Goal: Information Seeking & Learning: Check status

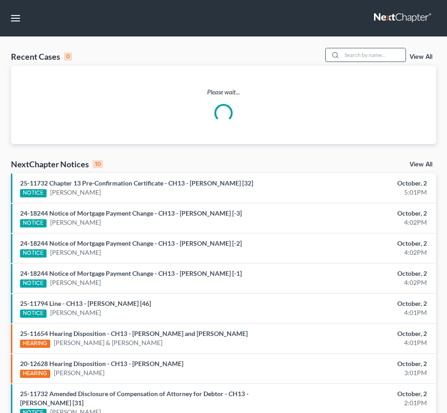
click at [356, 51] on input "search" at bounding box center [373, 54] width 64 height 13
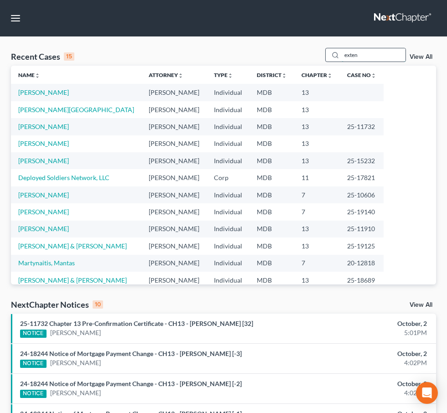
type input "extend"
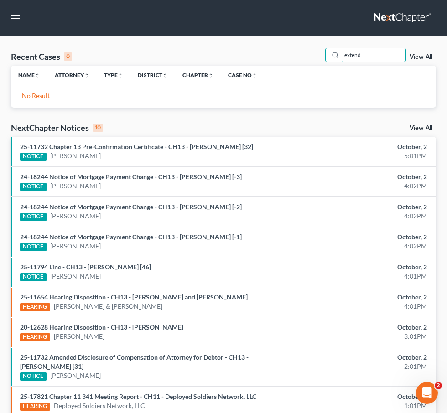
drag, startPoint x: 372, startPoint y: 60, endPoint x: 225, endPoint y: 42, distance: 148.3
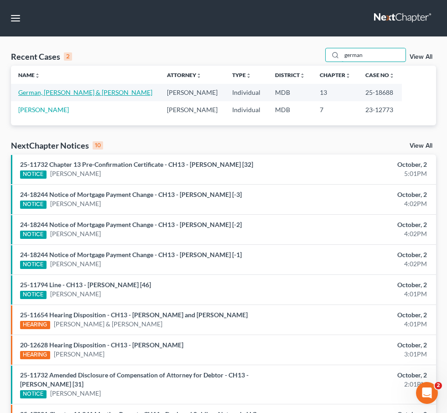
type input "german"
click at [27, 92] on link "German, [PERSON_NAME] & [PERSON_NAME]" at bounding box center [85, 92] width 134 height 8
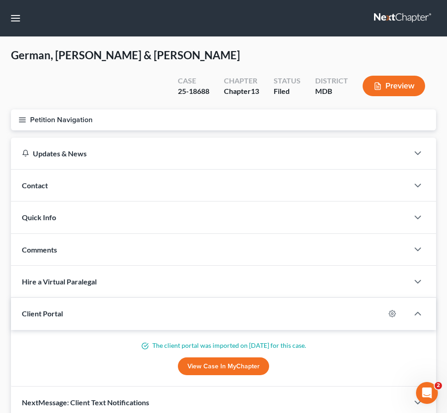
click at [17, 116] on button "Petition Navigation" at bounding box center [223, 119] width 425 height 21
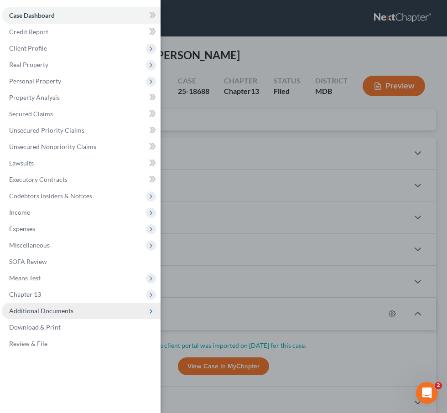
click at [38, 308] on span "Additional Documents" at bounding box center [41, 311] width 64 height 8
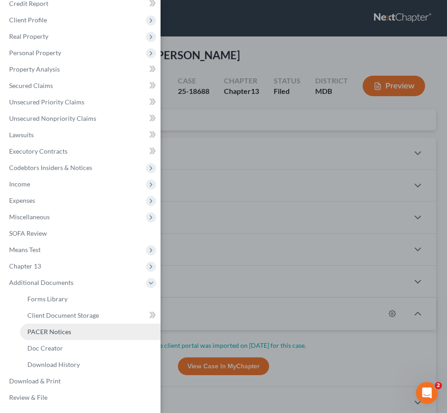
click at [43, 329] on span "PACER Notices" at bounding box center [49, 332] width 44 height 8
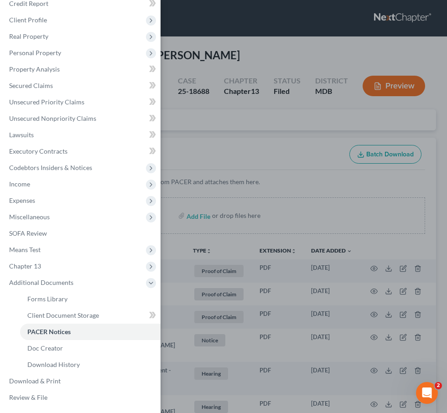
click at [190, 140] on div "Case Dashboard Payments Invoices Payments Payments Credit Report Client Profile" at bounding box center [223, 206] width 447 height 413
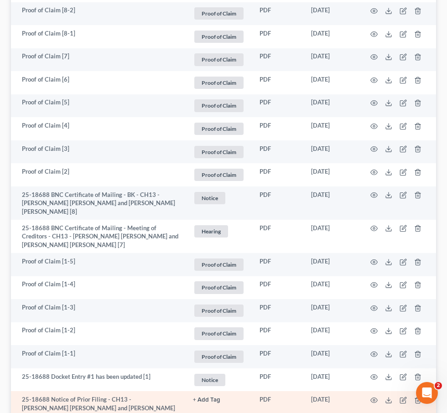
scroll to position [534, 0]
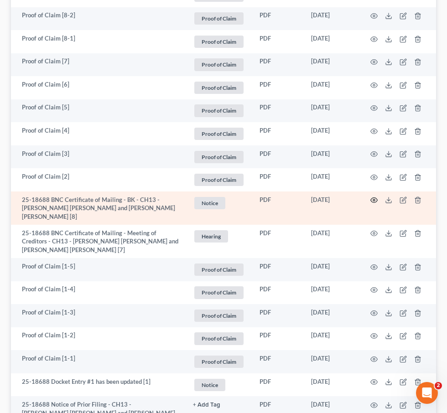
click at [370, 198] on icon "button" at bounding box center [373, 200] width 7 height 5
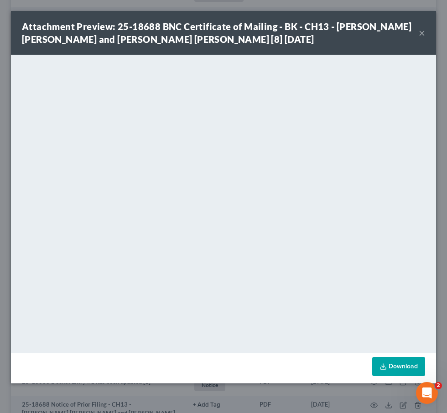
click at [417, 33] on button "×" at bounding box center [421, 32] width 6 height 11
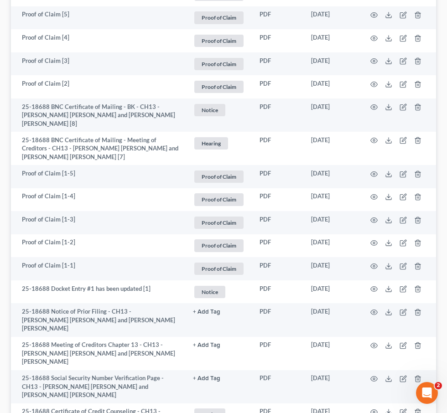
scroll to position [703, 0]
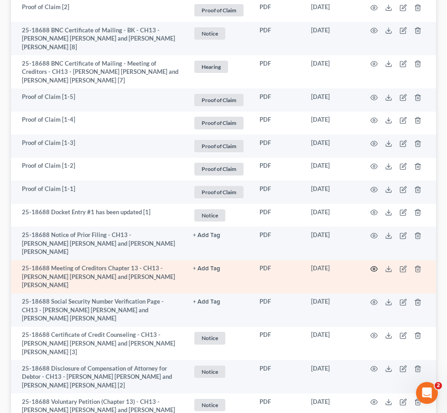
click at [373, 267] on icon "button" at bounding box center [373, 269] width 7 height 5
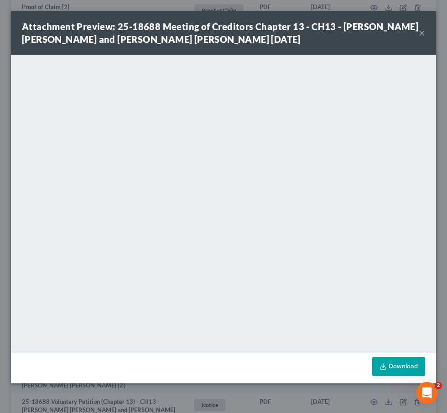
click at [417, 33] on button "×" at bounding box center [421, 32] width 6 height 11
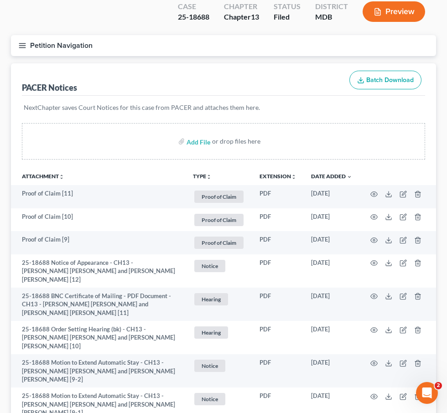
scroll to position [0, 0]
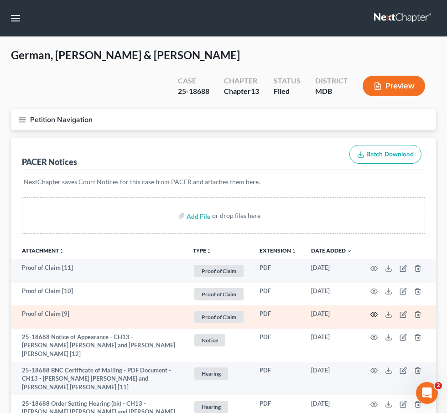
click at [372, 312] on icon "button" at bounding box center [373, 314] width 7 height 5
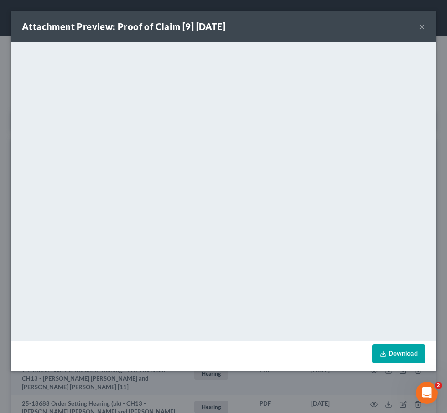
click at [417, 29] on button "×" at bounding box center [421, 26] width 6 height 11
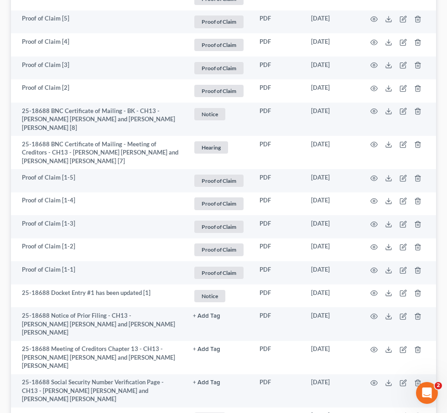
scroll to position [703, 0]
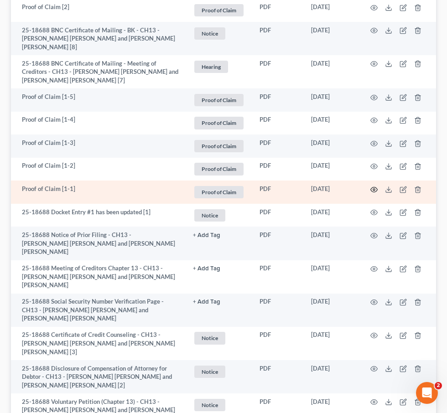
click at [373, 186] on icon "button" at bounding box center [373, 189] width 7 height 7
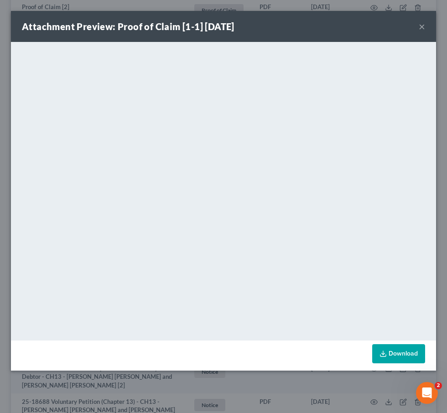
click at [417, 26] on button "×" at bounding box center [421, 26] width 6 height 11
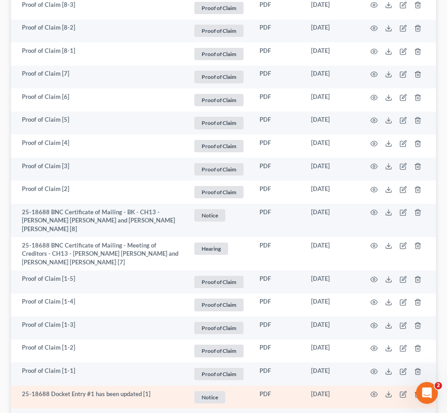
scroll to position [463, 0]
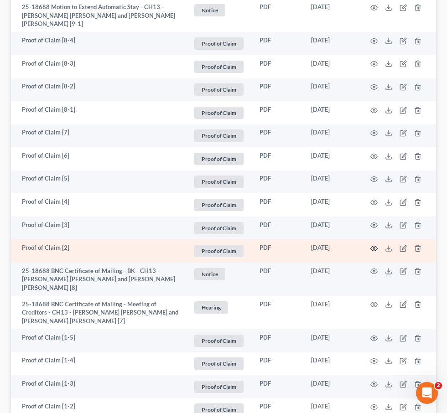
click at [371, 245] on icon "button" at bounding box center [373, 248] width 7 height 7
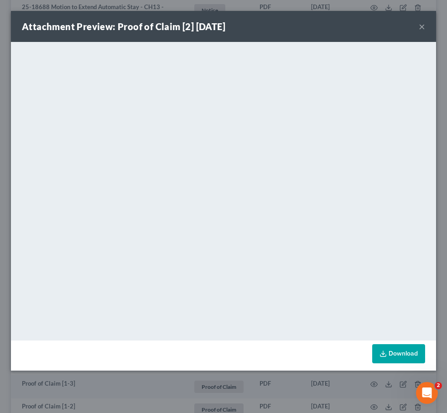
click at [417, 26] on button "×" at bounding box center [421, 26] width 6 height 11
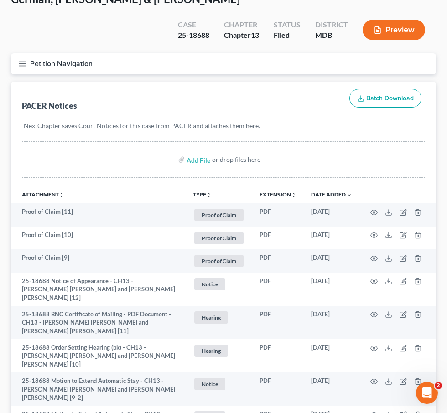
scroll to position [0, 0]
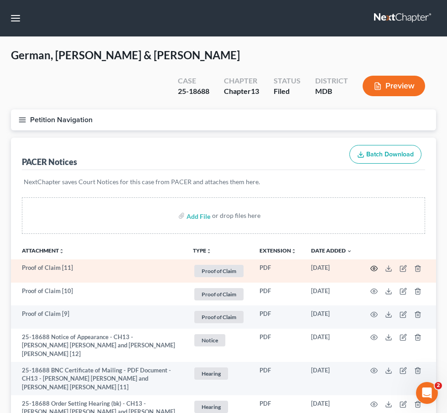
click at [375, 271] on icon "button" at bounding box center [373, 268] width 7 height 7
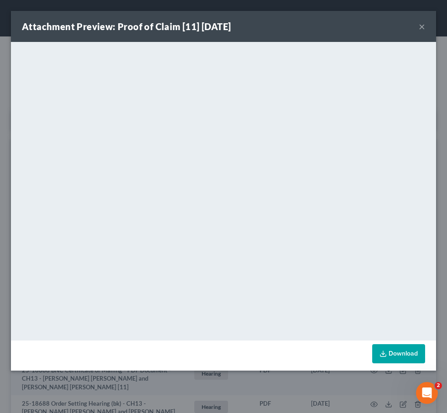
click at [417, 26] on button "×" at bounding box center [421, 26] width 6 height 11
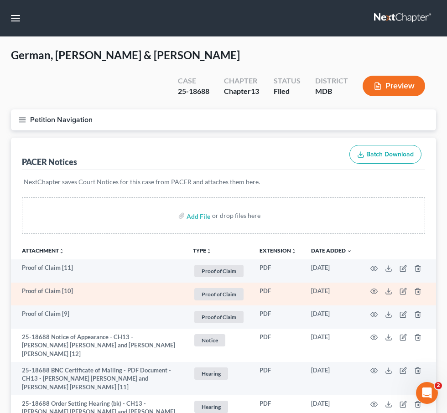
click at [377, 290] on td at bounding box center [397, 293] width 77 height 23
click at [374, 290] on circle "button" at bounding box center [374, 291] width 2 height 2
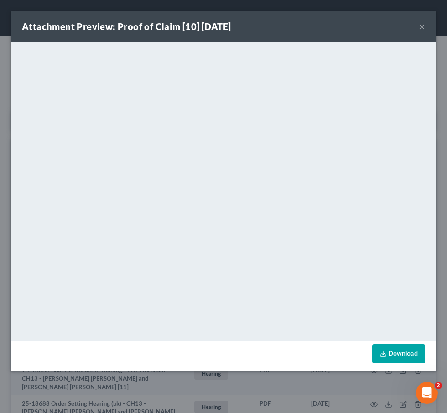
click at [417, 25] on button "×" at bounding box center [421, 26] width 6 height 11
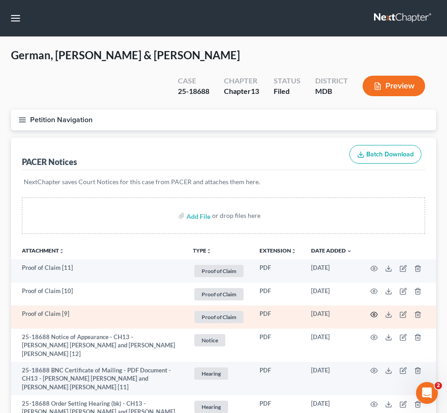
click at [373, 316] on icon "button" at bounding box center [373, 314] width 7 height 7
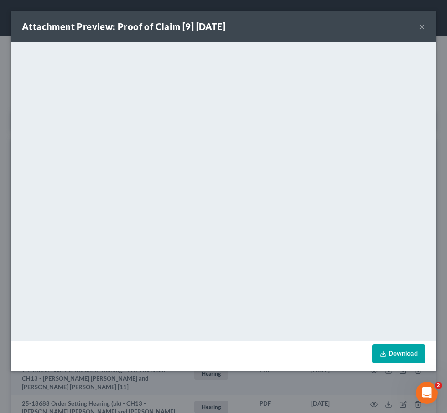
click at [417, 24] on button "×" at bounding box center [421, 26] width 6 height 11
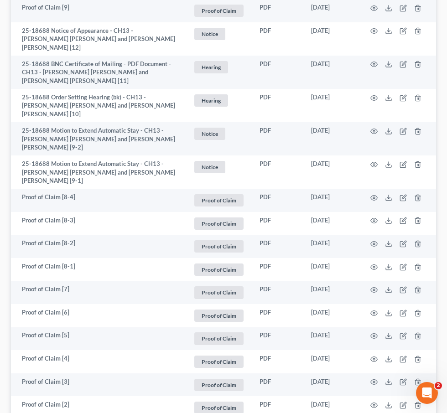
scroll to position [376, 0]
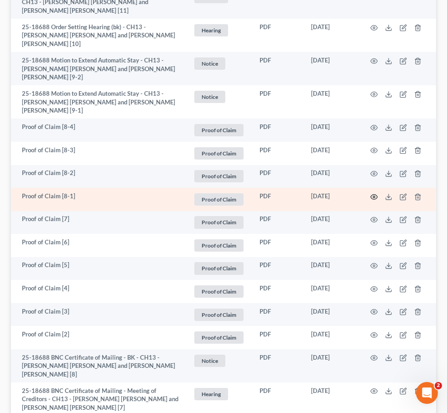
click at [370, 193] on icon "button" at bounding box center [373, 196] width 7 height 7
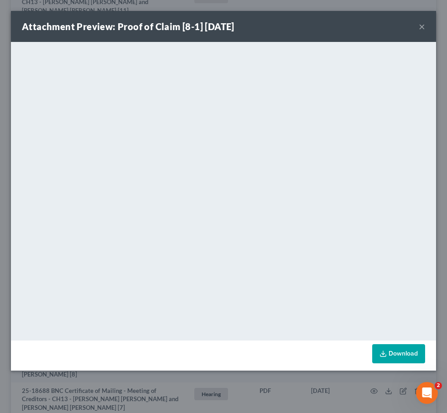
click at [417, 28] on button "×" at bounding box center [421, 26] width 6 height 11
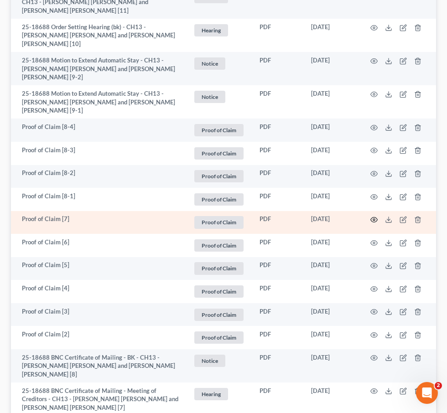
click at [374, 216] on icon "button" at bounding box center [373, 219] width 7 height 7
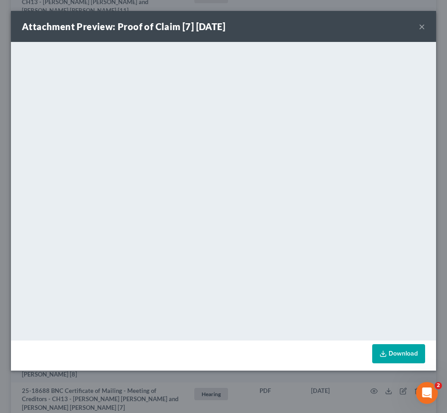
click at [417, 24] on button "×" at bounding box center [421, 26] width 6 height 11
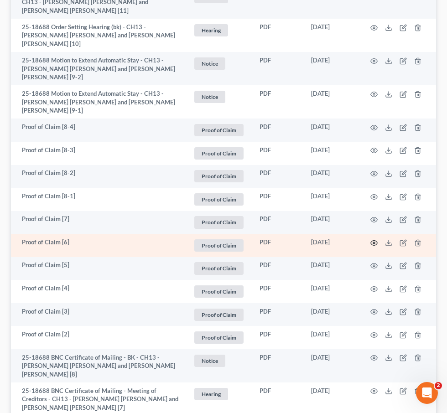
click at [372, 240] on icon "button" at bounding box center [373, 242] width 7 height 5
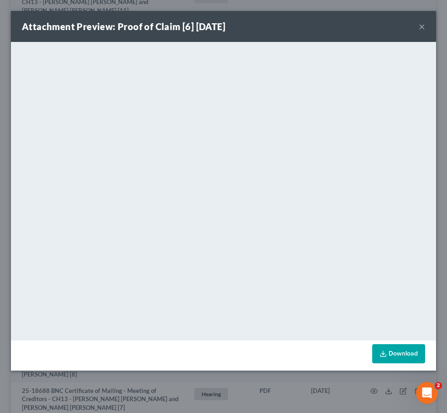
click at [417, 27] on button "×" at bounding box center [421, 26] width 6 height 11
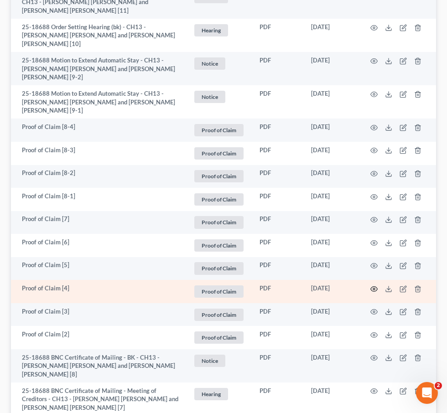
click at [373, 285] on icon "button" at bounding box center [373, 288] width 7 height 7
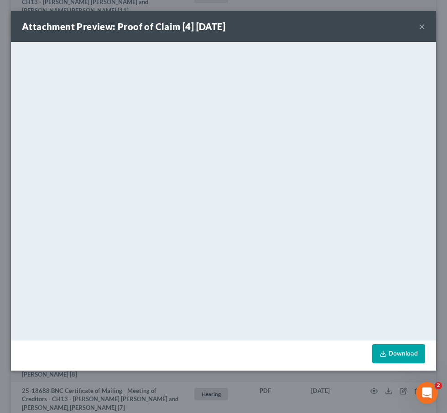
click at [417, 25] on div "Attachment Preview: Proof of Claim [4] 09/24/2025 ×" at bounding box center [223, 26] width 425 height 31
click at [417, 25] on button "×" at bounding box center [421, 26] width 6 height 11
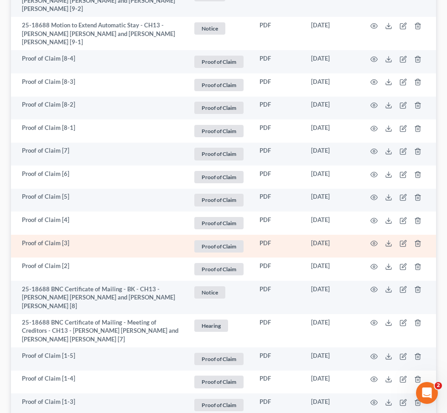
scroll to position [477, 0]
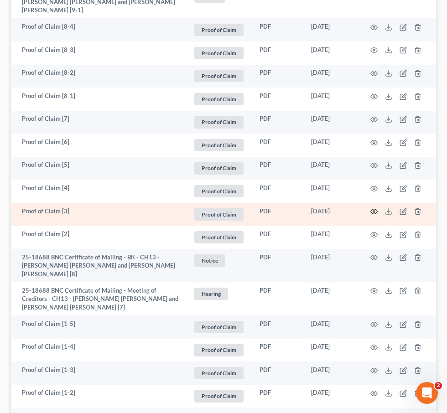
click at [375, 208] on icon "button" at bounding box center [373, 211] width 7 height 7
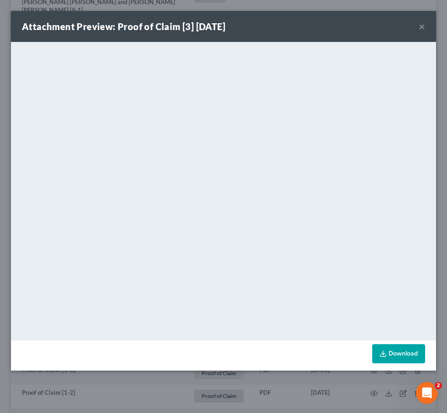
click at [417, 26] on button "×" at bounding box center [421, 26] width 6 height 11
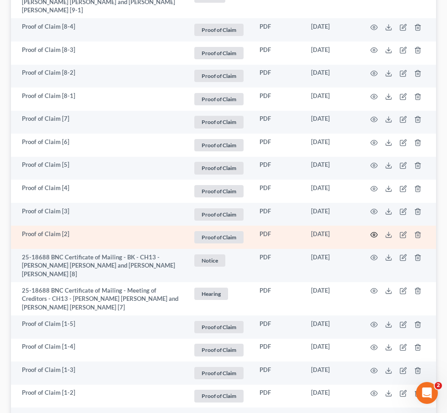
click at [373, 234] on circle "button" at bounding box center [374, 235] width 2 height 2
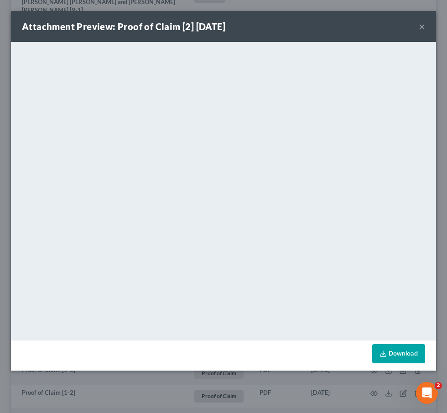
click at [417, 27] on button "×" at bounding box center [421, 26] width 6 height 11
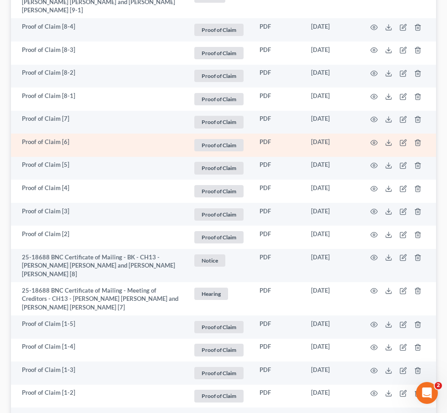
scroll to position [0, 0]
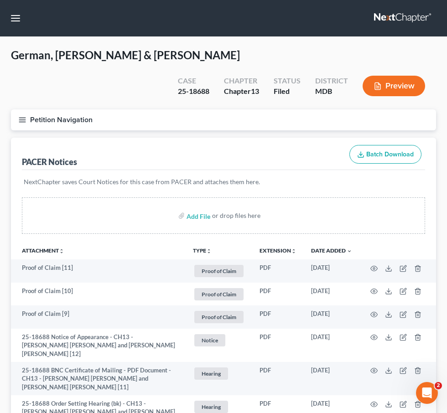
click at [401, 15] on link at bounding box center [403, 18] width 58 height 16
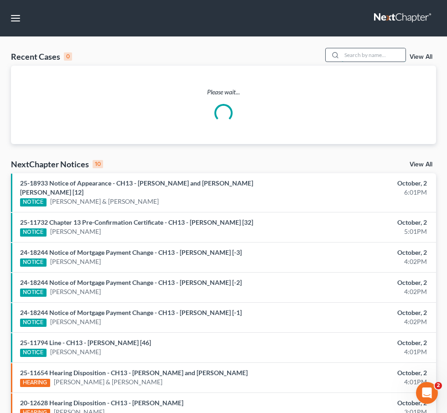
click at [361, 53] on input "search" at bounding box center [373, 54] width 64 height 13
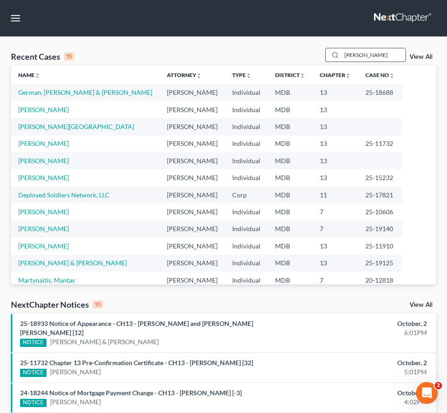
type input "[PERSON_NAME]"
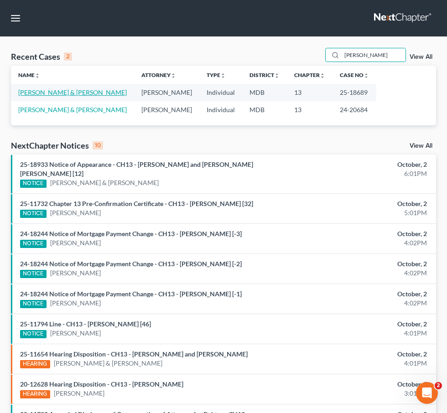
click at [29, 91] on link "[PERSON_NAME] & [PERSON_NAME]" at bounding box center [72, 92] width 108 height 8
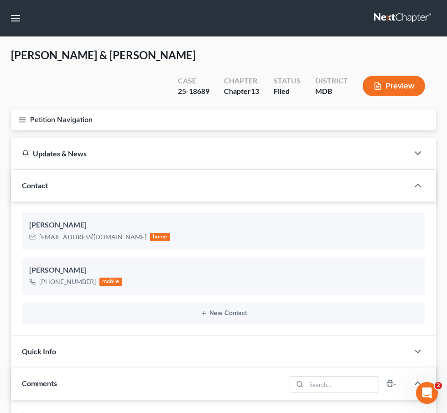
scroll to position [162, 0]
click at [19, 116] on icon "button" at bounding box center [22, 120] width 8 height 8
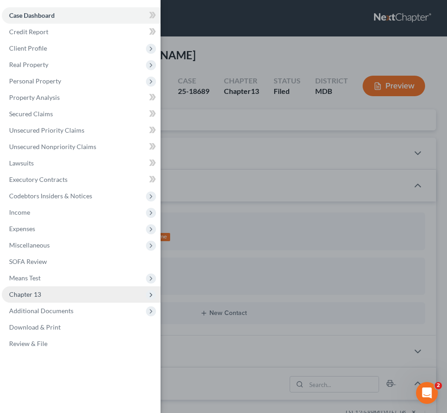
scroll to position [9, 0]
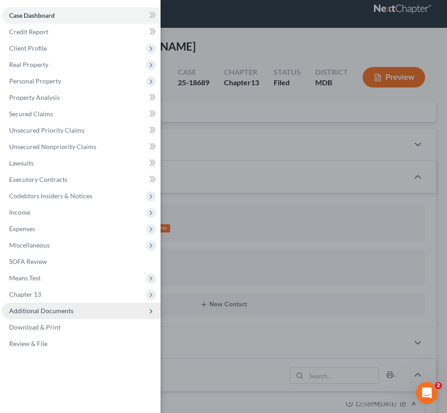
click at [39, 310] on span "Additional Documents" at bounding box center [41, 311] width 64 height 8
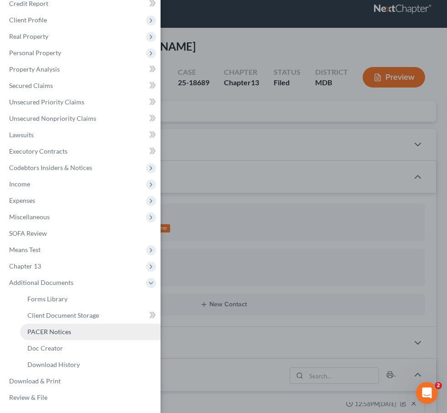
click at [42, 333] on span "PACER Notices" at bounding box center [49, 332] width 44 height 8
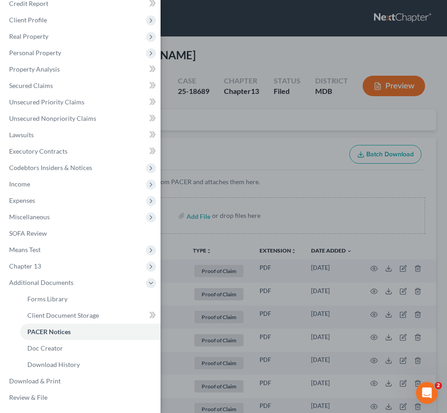
click at [228, 122] on div "Case Dashboard Payments Invoices Payments Payments Credit Report Client Profile" at bounding box center [223, 206] width 447 height 413
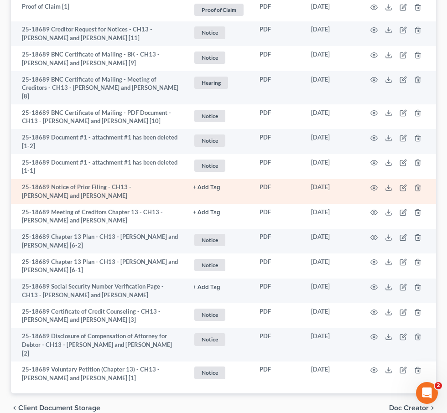
scroll to position [412, 0]
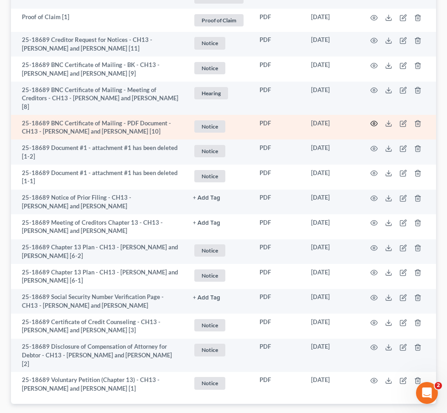
click at [372, 120] on icon "button" at bounding box center [373, 123] width 7 height 7
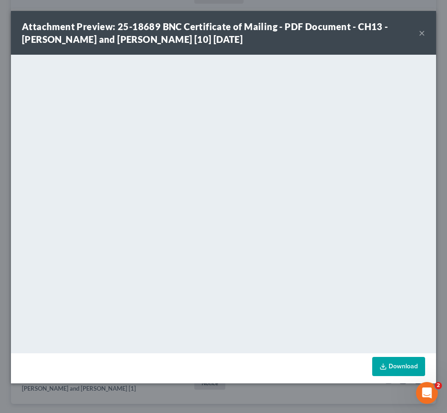
click at [422, 32] on button "×" at bounding box center [421, 32] width 6 height 11
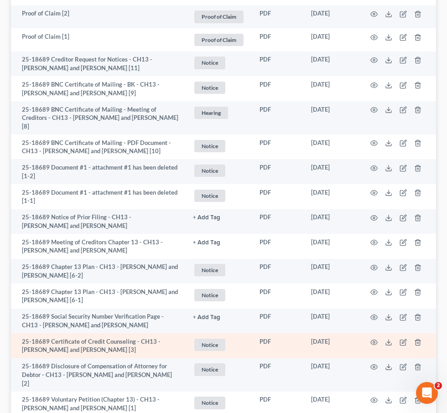
scroll to position [383, 0]
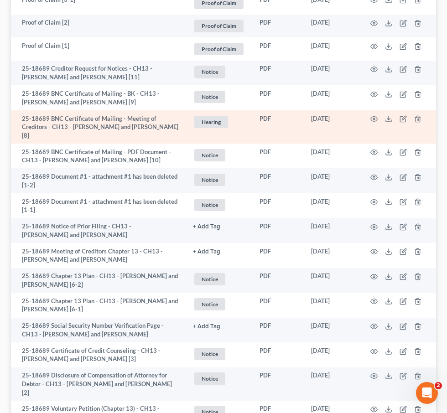
click at [369, 110] on td at bounding box center [397, 126] width 77 height 33
click at [370, 115] on icon "button" at bounding box center [373, 118] width 7 height 7
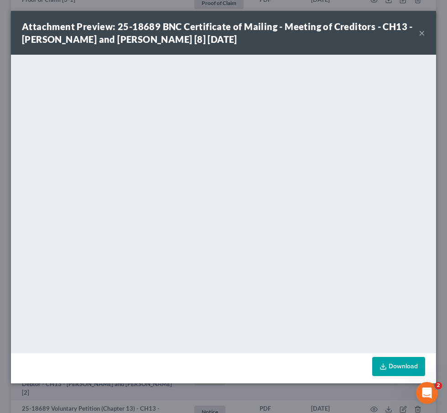
click at [421, 33] on button "×" at bounding box center [421, 32] width 6 height 11
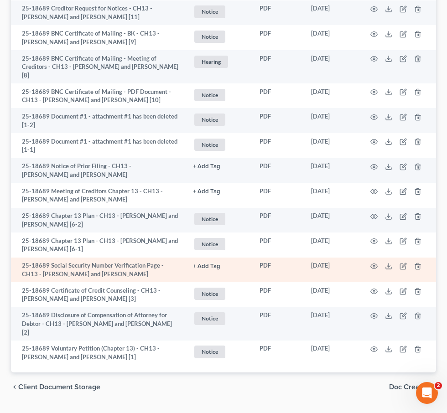
scroll to position [445, 0]
